Goal: Task Accomplishment & Management: Use online tool/utility

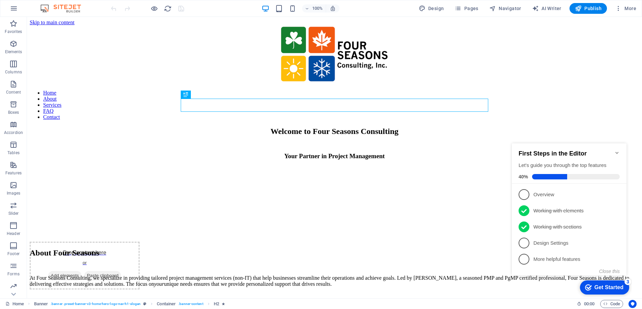
click at [616, 150] on icon "Minimize checklist" at bounding box center [616, 152] width 5 height 5
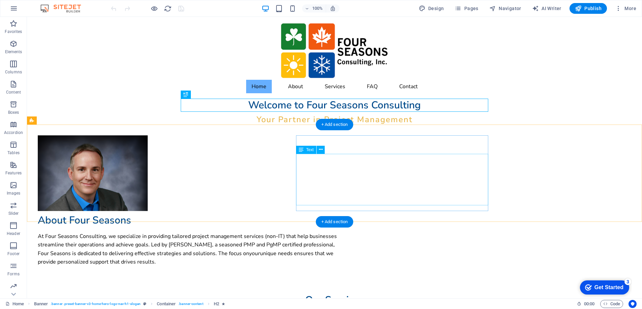
click at [345, 233] on div "At Four Seasons Consulting, we specialize in providing tailored project managem…" at bounding box center [191, 250] width 307 height 34
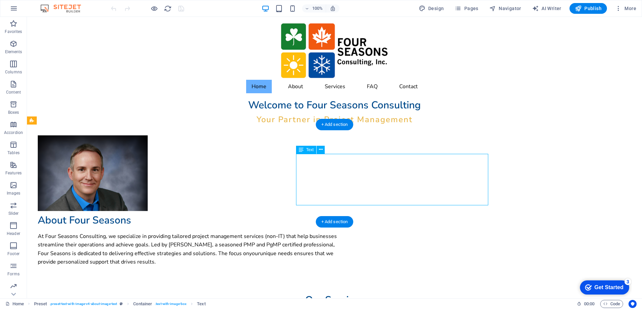
click at [311, 233] on div "At Four Seasons Consulting, we specialize in providing tailored project managem…" at bounding box center [191, 250] width 307 height 34
click at [305, 233] on div "At Four Seasons Consulting, we specialize in providing tailored project managem…" at bounding box center [191, 250] width 307 height 34
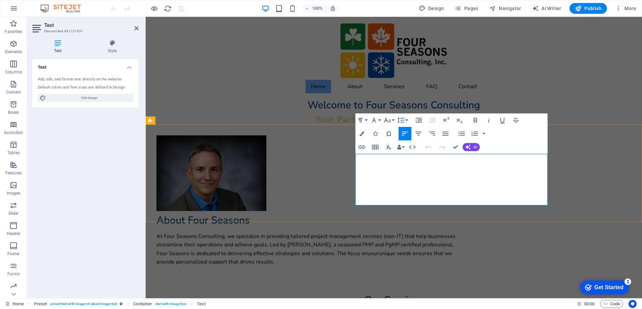
click at [359, 233] on p "At Four Seasons Consulting, we specialize in providing tailored project managem…" at bounding box center [309, 250] width 307 height 34
click at [423, 233] on p "Four Seasons Consulting, we specialize in providing tailored project management…" at bounding box center [309, 250] width 307 height 34
click at [379, 250] on em "your" at bounding box center [373, 253] width 11 height 7
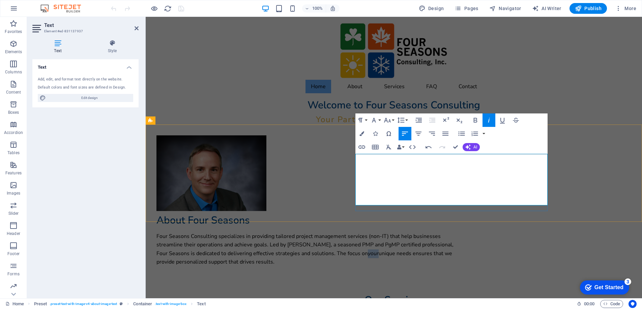
click at [379, 250] on em "your" at bounding box center [373, 253] width 11 height 7
click at [558, 188] on div "Drop content here or Add elements Paste clipboard About Four Seasons Four Seaso…" at bounding box center [394, 204] width 496 height 158
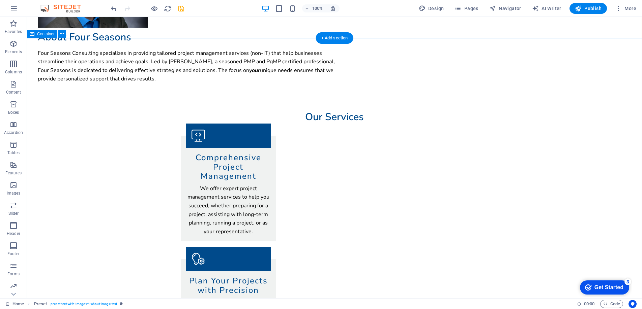
scroll to position [184, 0]
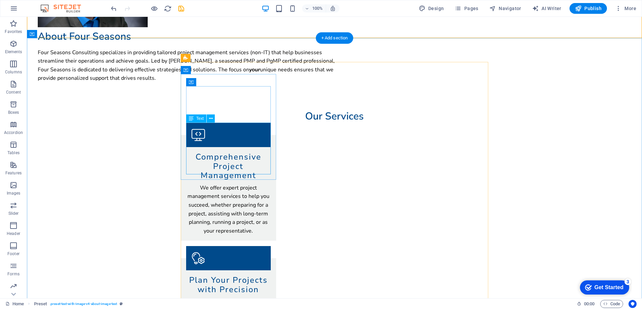
click at [214, 184] on div "We offer expert project management services to help you succeed, whether prepar…" at bounding box center [228, 210] width 85 height 52
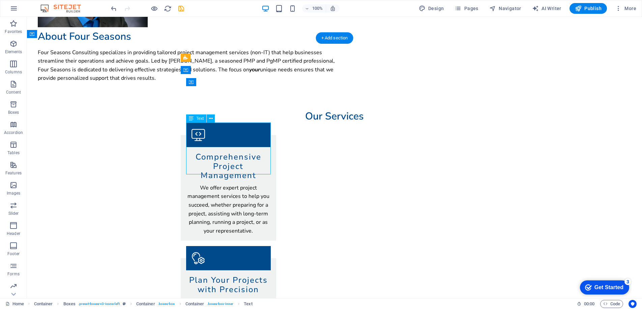
click at [214, 184] on div "We offer expert project management services to help you succeed, whether prepar…" at bounding box center [228, 210] width 85 height 52
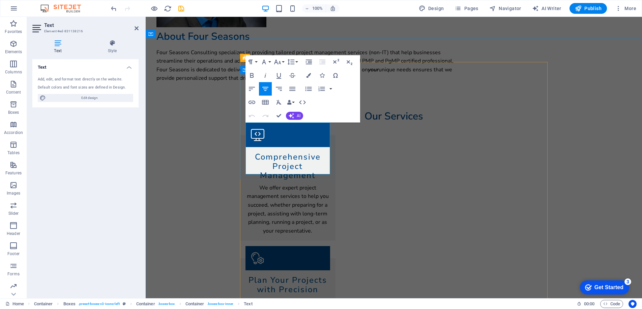
click at [266, 184] on p "We offer expert project management services to help you succeed, whether prepar…" at bounding box center [287, 210] width 85 height 52
drag, startPoint x: 266, startPoint y: 126, endPoint x: 282, endPoint y: 126, distance: 15.5
click at [282, 184] on p "We offer expert project management services to help you succeed, whether prepar…" at bounding box center [287, 210] width 85 height 52
drag, startPoint x: 283, startPoint y: 128, endPoint x: 259, endPoint y: 128, distance: 23.9
click at [259, 184] on p "We offer expert project management services to help you succeed, whether prepar…" at bounding box center [287, 210] width 85 height 52
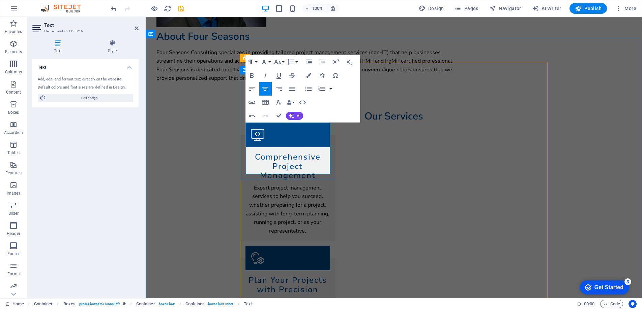
click at [323, 184] on p "Expert project management services to help you succeed, whether preparing for a…" at bounding box center [287, 210] width 85 height 52
click at [335, 259] on div "Plan Your Projects with Precision We can develop detailed project plans ensurin…" at bounding box center [287, 299] width 95 height 80
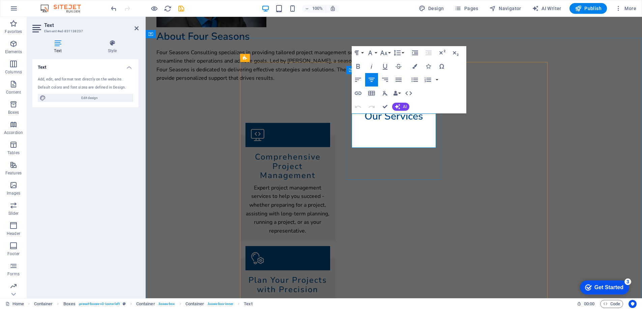
click at [330, 298] on p "We can develop detailed project plans ensuring timely execution." at bounding box center [287, 306] width 85 height 17
drag, startPoint x: 358, startPoint y: 120, endPoint x: 373, endPoint y: 120, distance: 14.2
click at [330, 298] on p "We can develop detailed project plans ensuring timely execution." at bounding box center [287, 306] width 85 height 17
click at [330, 298] on p "Develop detailed project plans ensuring timely execution." at bounding box center [287, 306] width 85 height 17
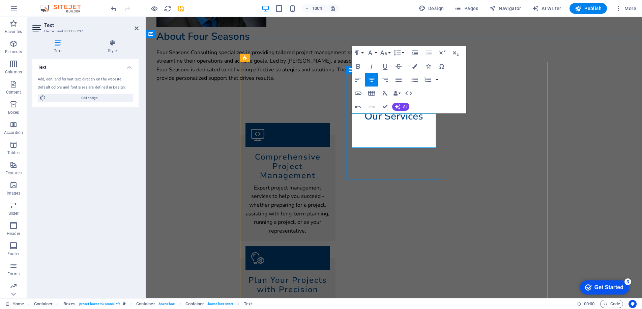
drag, startPoint x: 413, startPoint y: 144, endPoint x: 429, endPoint y: 142, distance: 16.6
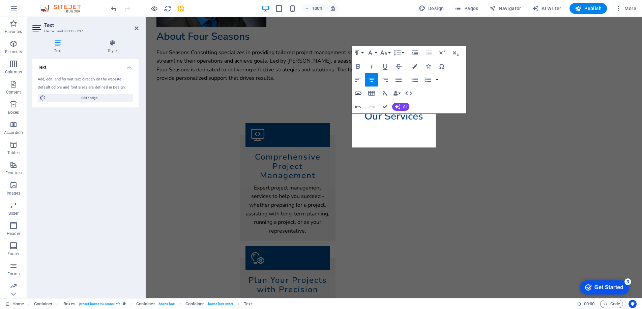
click at [358, 94] on icon "button" at bounding box center [358, 93] width 8 height 8
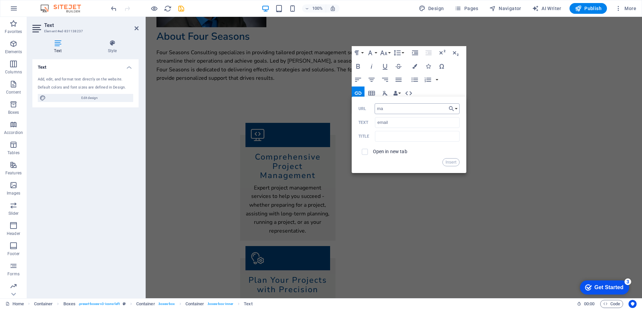
type input "m"
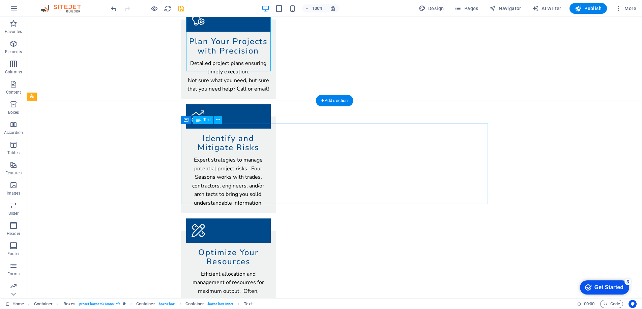
scroll to position [426, 0]
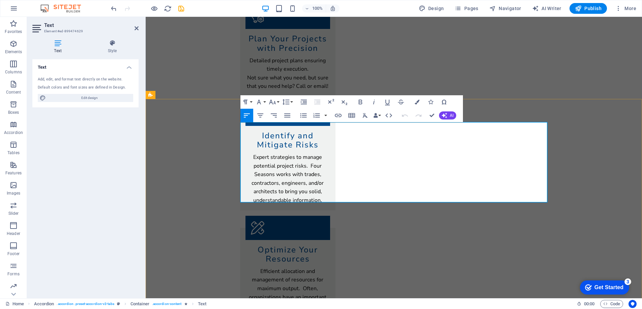
drag, startPoint x: 379, startPoint y: 126, endPoint x: 410, endPoint y: 127, distance: 31.0
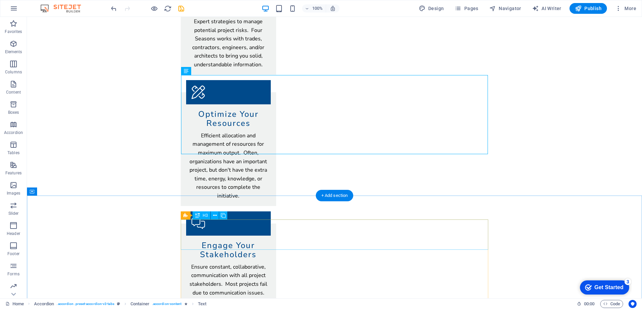
scroll to position [562, 0]
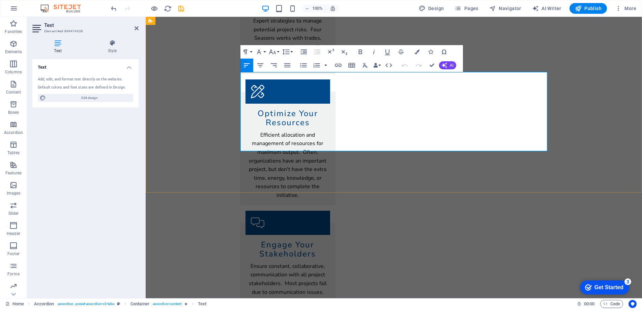
drag, startPoint x: 307, startPoint y: 86, endPoint x: 317, endPoint y: 86, distance: 9.8
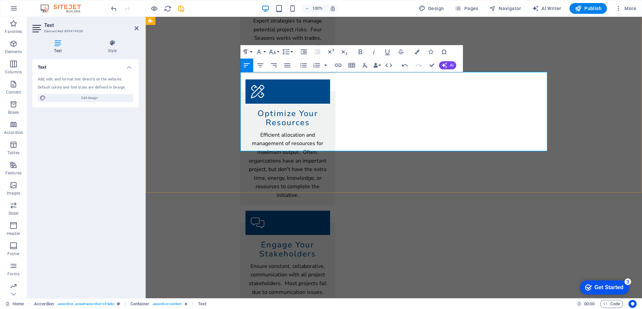
drag, startPoint x: 245, startPoint y: 139, endPoint x: 280, endPoint y: 137, distance: 35.1
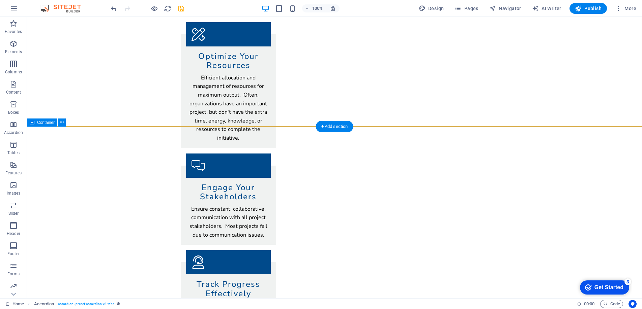
scroll to position [621, 0]
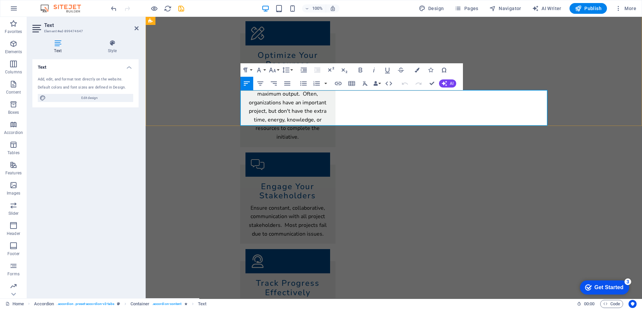
drag, startPoint x: 297, startPoint y: 104, endPoint x: 313, endPoint y: 104, distance: 15.5
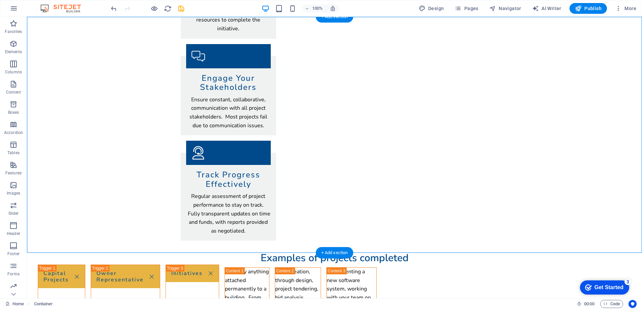
scroll to position [737, 0]
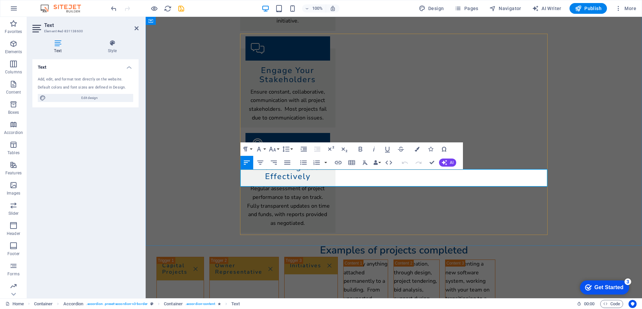
drag, startPoint x: 305, startPoint y: 174, endPoint x: 345, endPoint y: 173, distance: 39.8
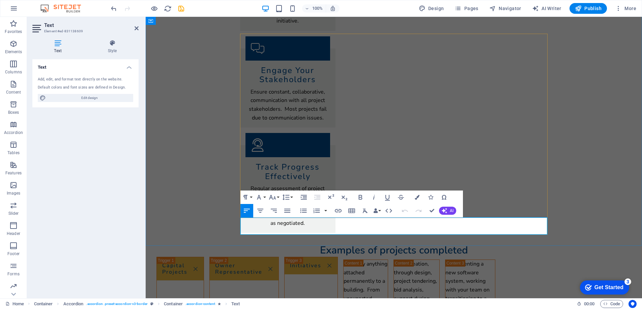
drag, startPoint x: 271, startPoint y: 223, endPoint x: 294, endPoint y: 222, distance: 23.3
drag, startPoint x: 298, startPoint y: 223, endPoint x: 266, endPoint y: 224, distance: 32.1
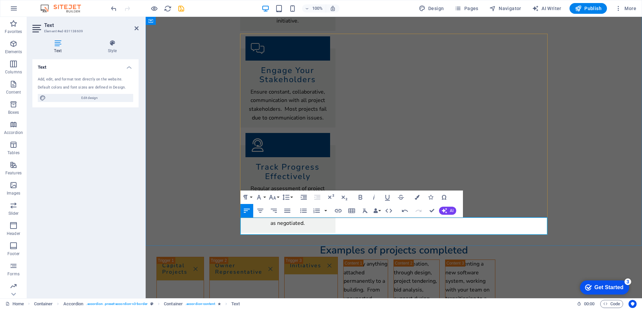
drag, startPoint x: 346, startPoint y: 231, endPoint x: 416, endPoint y: 220, distance: 70.9
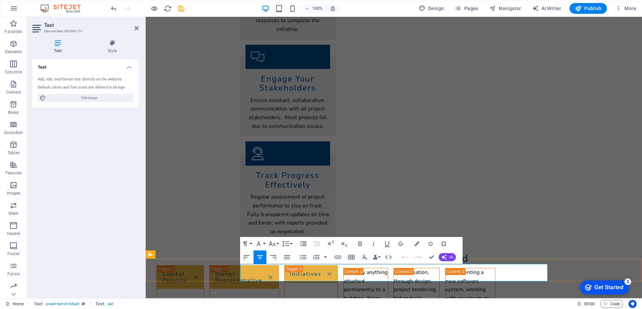
click at [404, 262] on icon "button" at bounding box center [404, 260] width 8 height 8
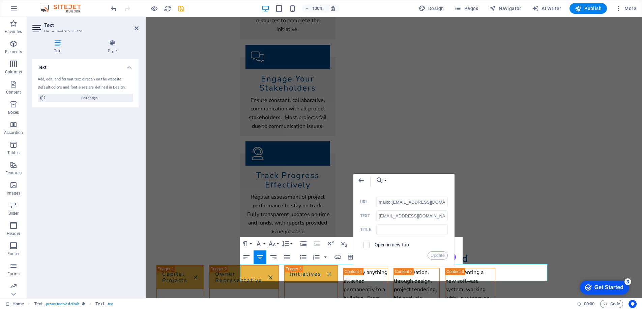
scroll to position [0, 17]
click at [419, 205] on input "mailto:[EMAIL_ADDRESS][DOMAIN_NAME]?subject=Let's chat!" at bounding box center [411, 202] width 71 height 11
click at [358, 180] on icon "button" at bounding box center [361, 181] width 8 height 8
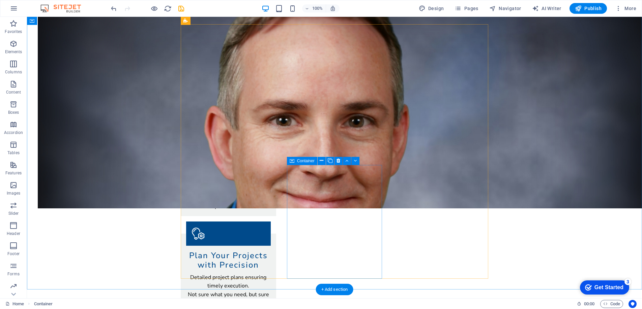
scroll to position [187, 0]
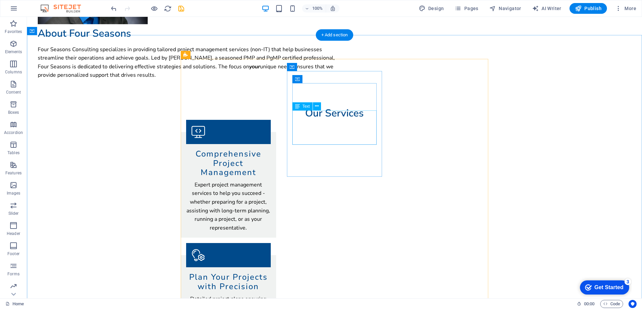
click at [271, 295] on div "Detailed project plans ensuring timely execution. Not sure what you need, but s…" at bounding box center [228, 312] width 85 height 34
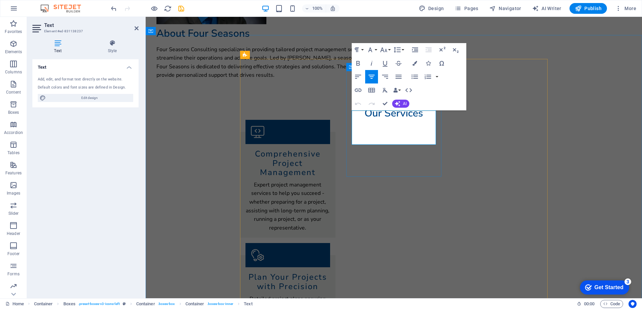
click at [358, 91] on icon "button" at bounding box center [358, 90] width 8 height 8
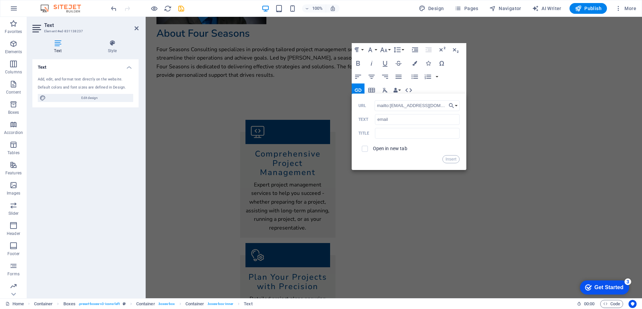
scroll to position [0, 15]
type input "mailto:[EMAIL_ADDRESS][DOMAIN_NAME]?subject=Let's chat!"
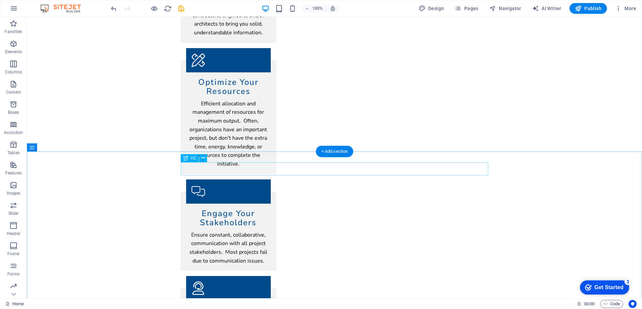
scroll to position [596, 0]
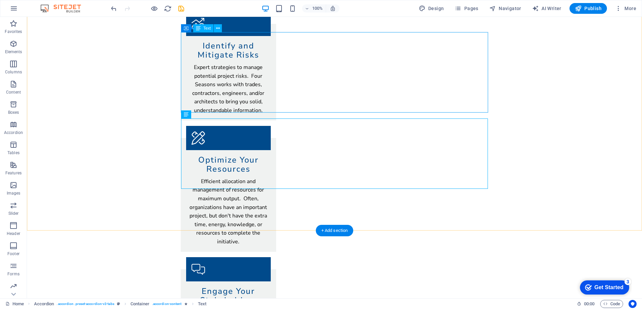
scroll to position [527, 0]
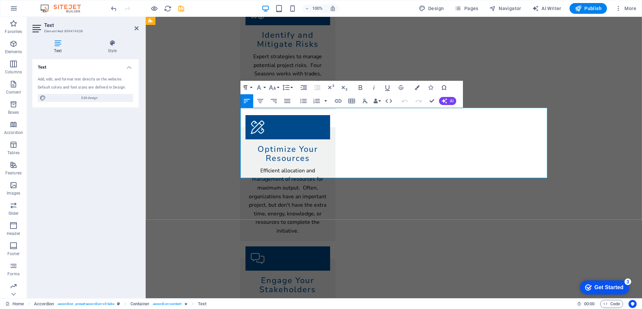
click at [302, 102] on icon "button" at bounding box center [303, 101] width 8 height 8
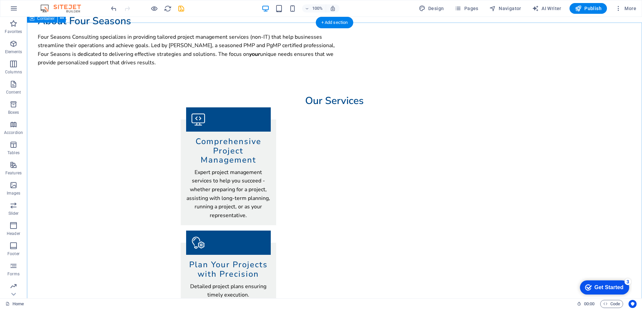
scroll to position [0, 0]
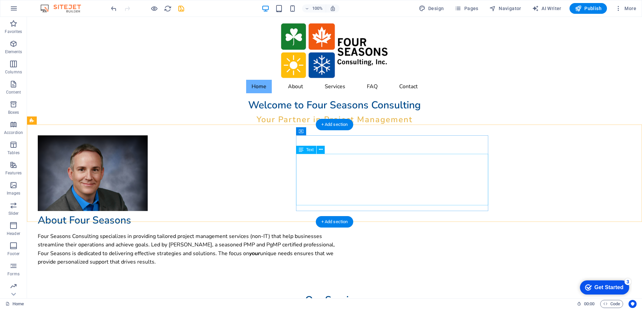
click at [345, 233] on div "Four Seasons Consulting specializes in providing tailored project management se…" at bounding box center [191, 250] width 307 height 34
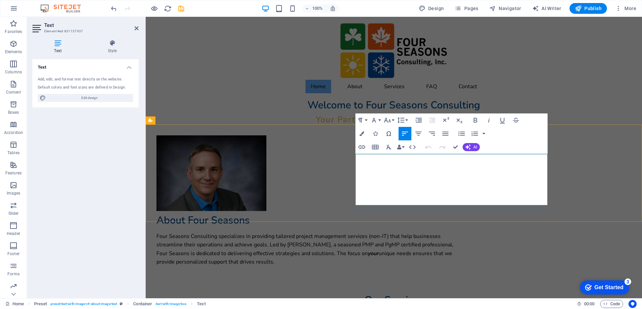
click at [464, 233] on p "Four Seasons Consulting specializes in providing tailored project management se…" at bounding box center [309, 250] width 307 height 34
drag, startPoint x: 483, startPoint y: 194, endPoint x: 502, endPoint y: 192, distance: 18.6
click at [464, 233] on p "Four Seasons Consulting specializes in providing tailored project management se…" at bounding box center [309, 250] width 307 height 34
click at [565, 152] on div "Drop content here or Add elements Paste clipboard About Four Seasons Four Seaso…" at bounding box center [394, 204] width 496 height 158
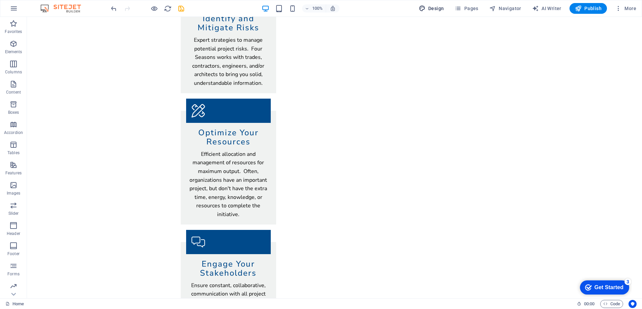
scroll to position [722, 0]
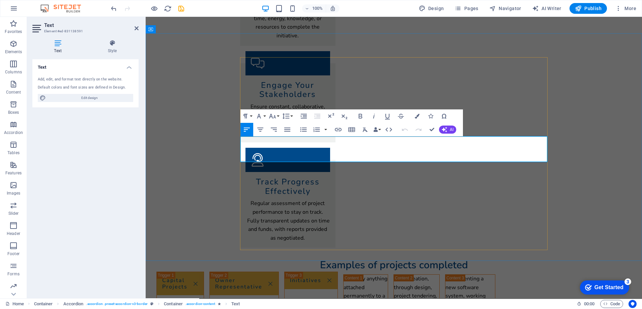
drag, startPoint x: 334, startPoint y: 159, endPoint x: 342, endPoint y: 157, distance: 8.3
drag, startPoint x: 334, startPoint y: 159, endPoint x: 344, endPoint y: 159, distance: 9.5
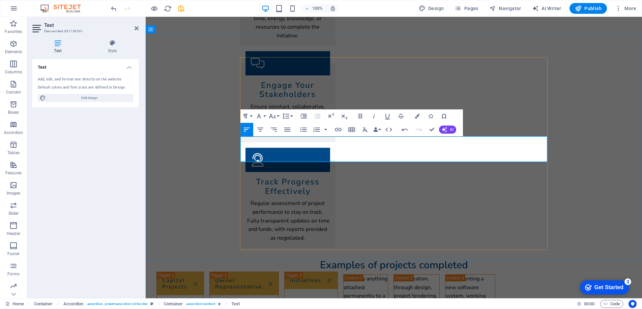
drag, startPoint x: 330, startPoint y: 158, endPoint x: 355, endPoint y: 157, distance: 25.0
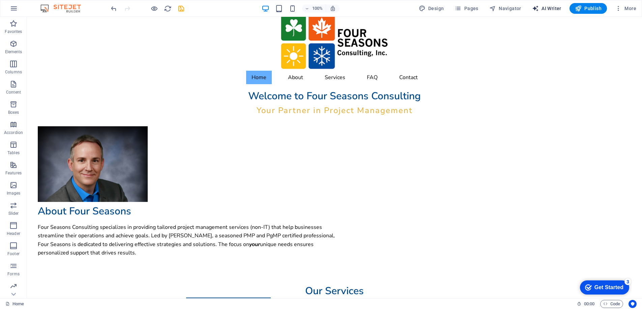
scroll to position [657, 0]
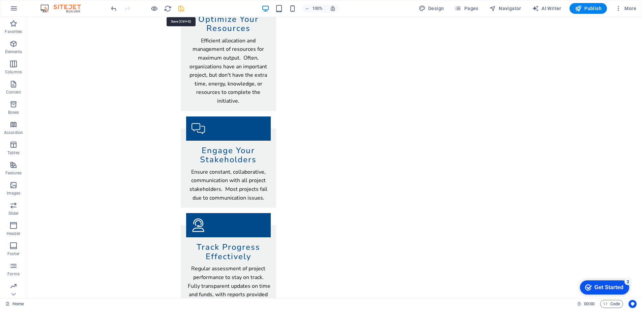
click at [181, 10] on icon "save" at bounding box center [181, 9] width 8 height 8
